Goal: Task Accomplishment & Management: Complete application form

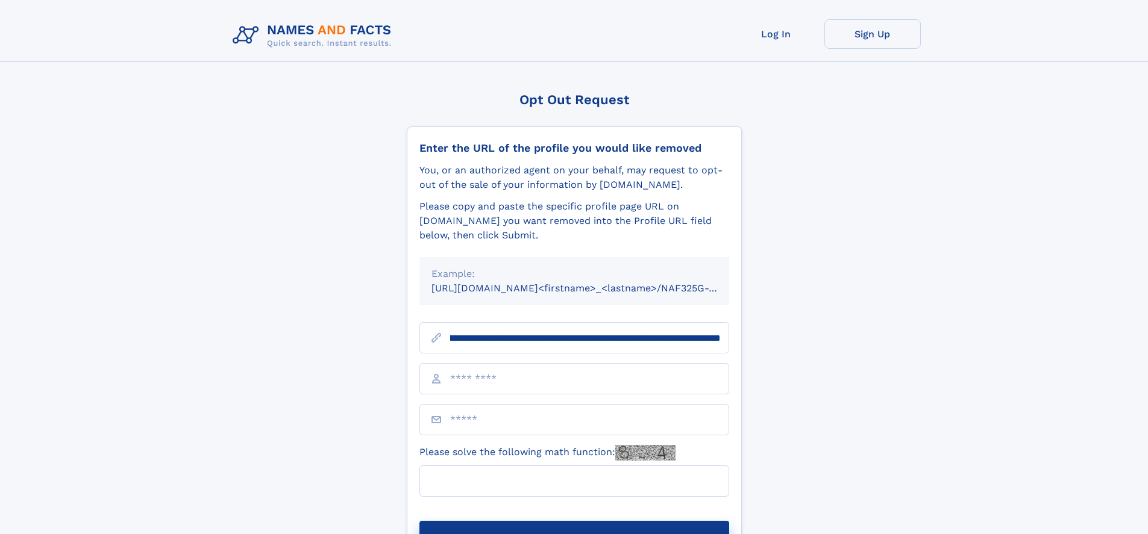
scroll to position [0, 135]
type input "**********"
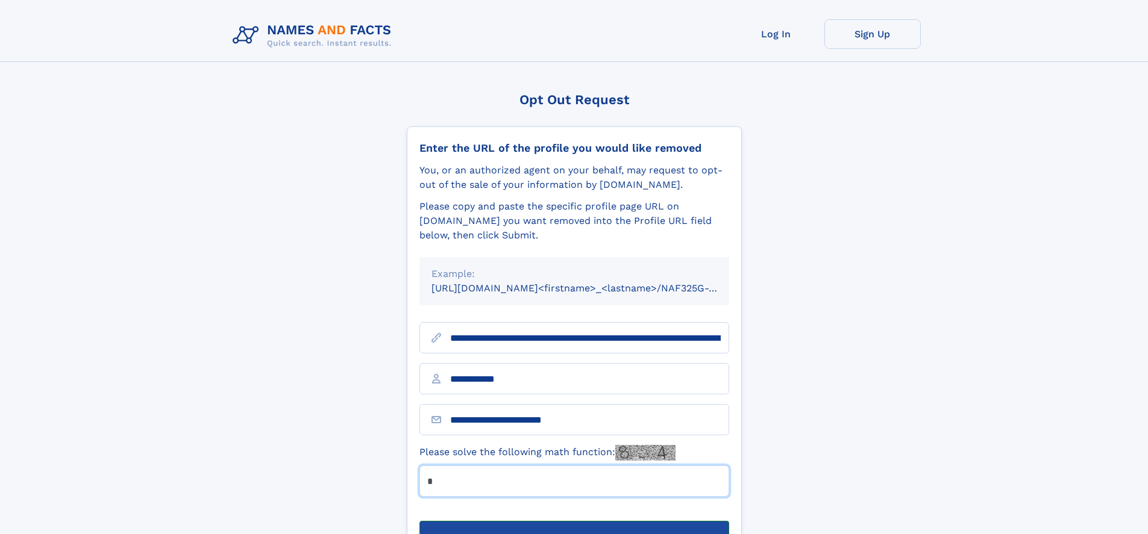
type input "*"
click at [574, 521] on button "Submit Opt Out Request" at bounding box center [574, 540] width 310 height 39
